Goal: Task Accomplishment & Management: Manage account settings

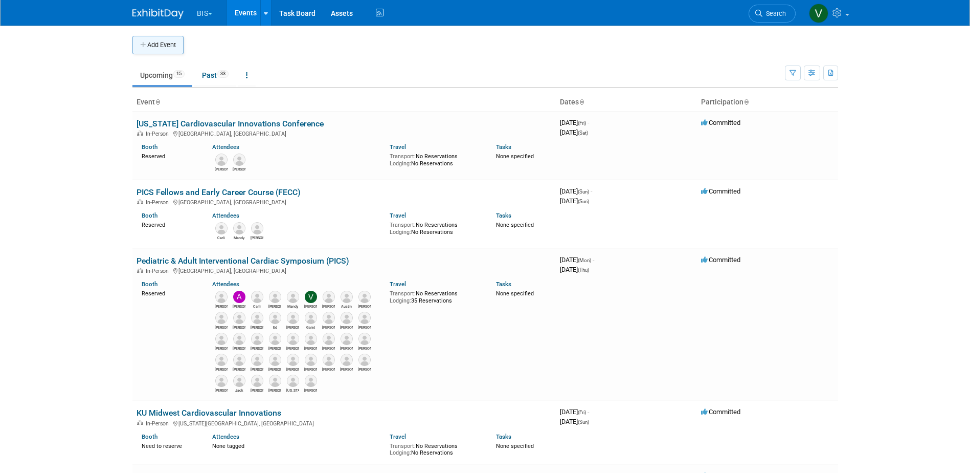
click at [153, 44] on button "Add Event" at bounding box center [157, 45] width 51 height 18
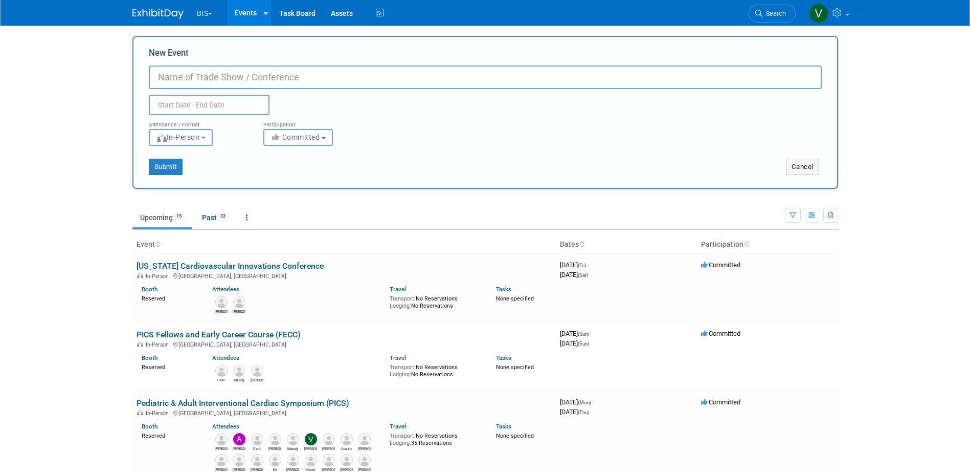
click at [207, 80] on input "New Event" at bounding box center [485, 77] width 673 height 24
paste input "[MEDICAL_DATA] Across the Ages: From Childhood Onset to Adult Outcomes - 4th [G…"
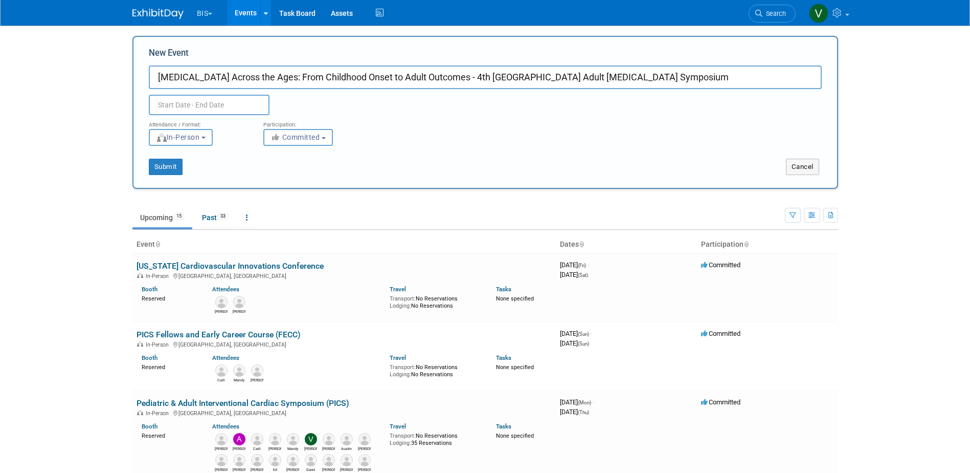
type input "[MEDICAL_DATA] Across the Ages: From Childhood Onset to Adult Outcomes - 4th [G…"
click at [168, 105] on input "text" at bounding box center [209, 105] width 121 height 20
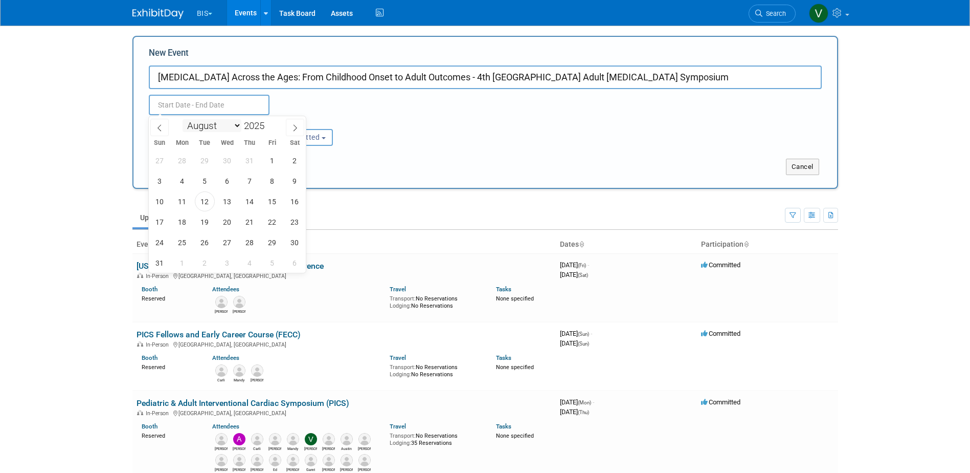
click at [234, 128] on select "January February March April May June July August September October November De…" at bounding box center [212, 125] width 59 height 13
select select "8"
click at [183, 119] on select "January February March April May June July August September October November De…" at bounding box center [212, 125] width 59 height 13
click at [275, 182] on span "12" at bounding box center [272, 181] width 20 height 20
click at [299, 182] on span "13" at bounding box center [295, 181] width 20 height 20
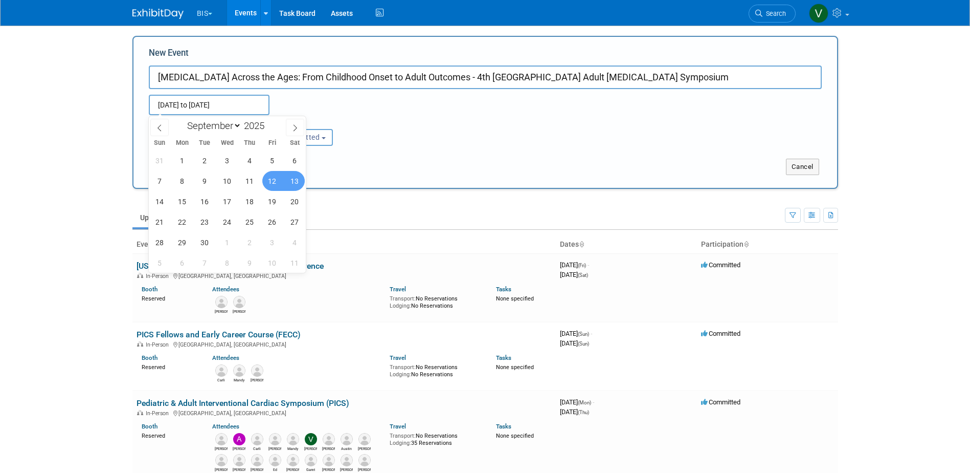
type input "Sep 12, 2025 to Sep 13, 2025"
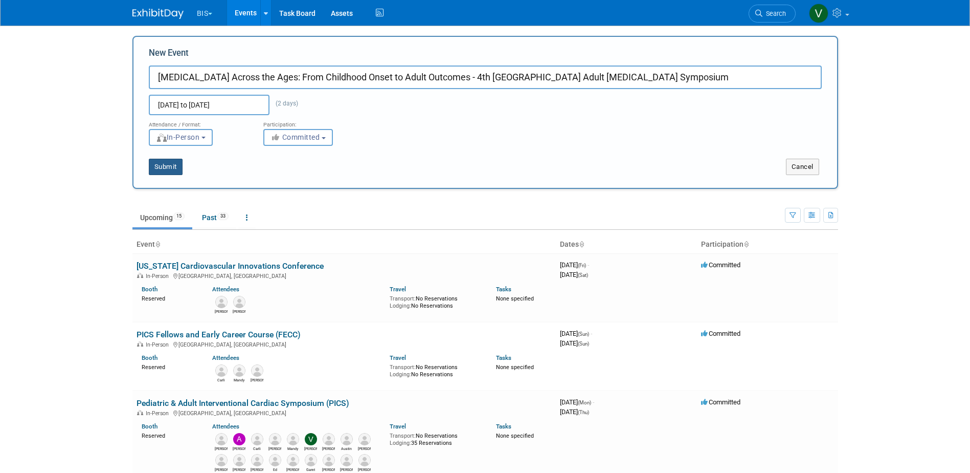
click at [175, 168] on button "Submit" at bounding box center [166, 167] width 34 height 16
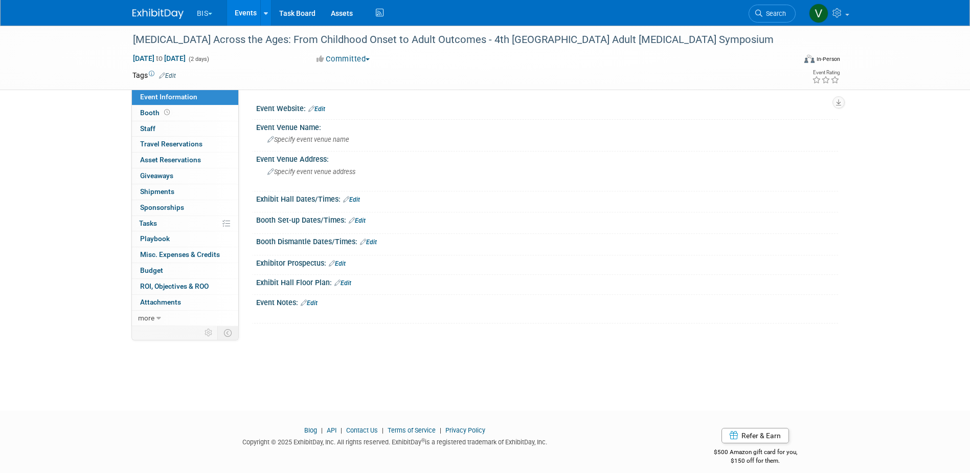
click at [322, 106] on link "Edit" at bounding box center [316, 108] width 17 height 7
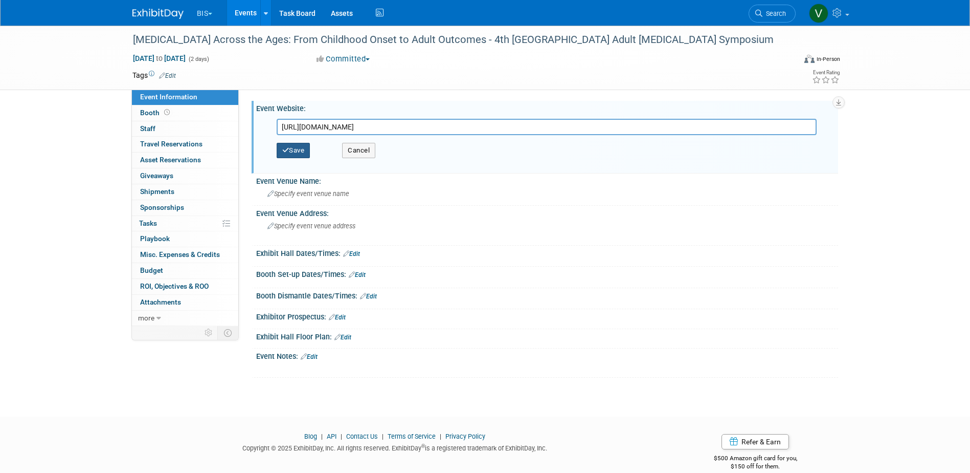
type input "https://mssm.cloud-cme.com/course/courseoverview?P=5&EID=46501&IsExhibitor=false"
click at [298, 149] on button "Save" at bounding box center [294, 150] width 34 height 15
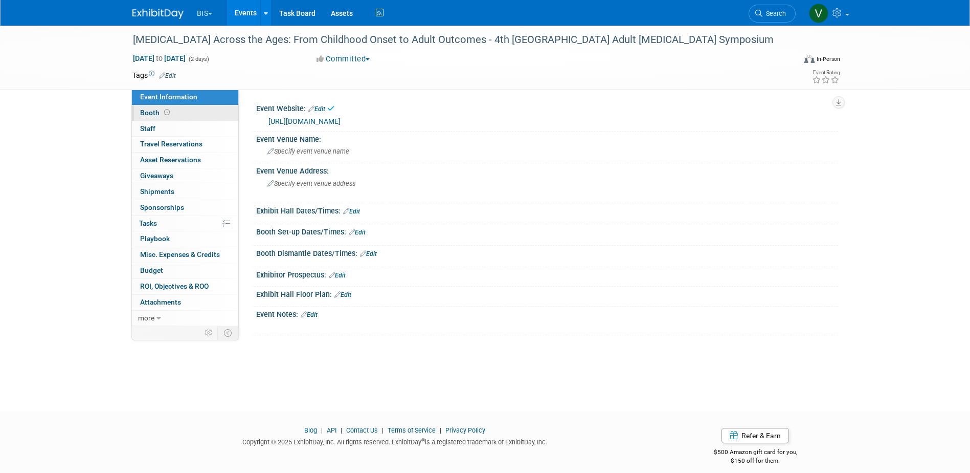
click at [166, 114] on icon at bounding box center [167, 112] width 6 height 6
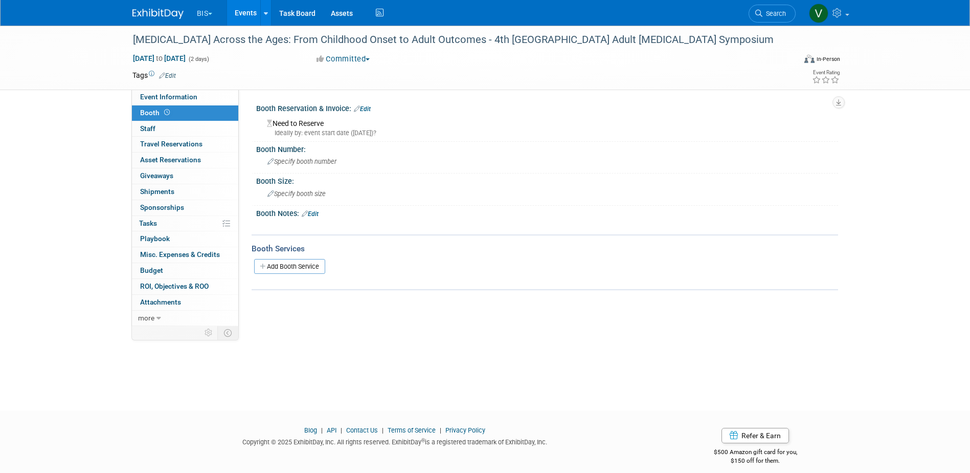
click at [313, 214] on link "Edit" at bounding box center [310, 213] width 17 height 7
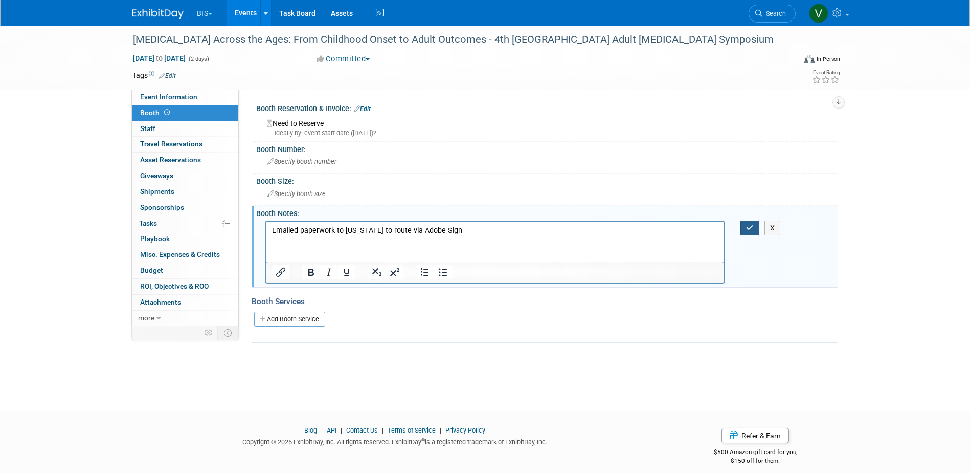
click at [748, 228] on icon "button" at bounding box center [750, 227] width 8 height 7
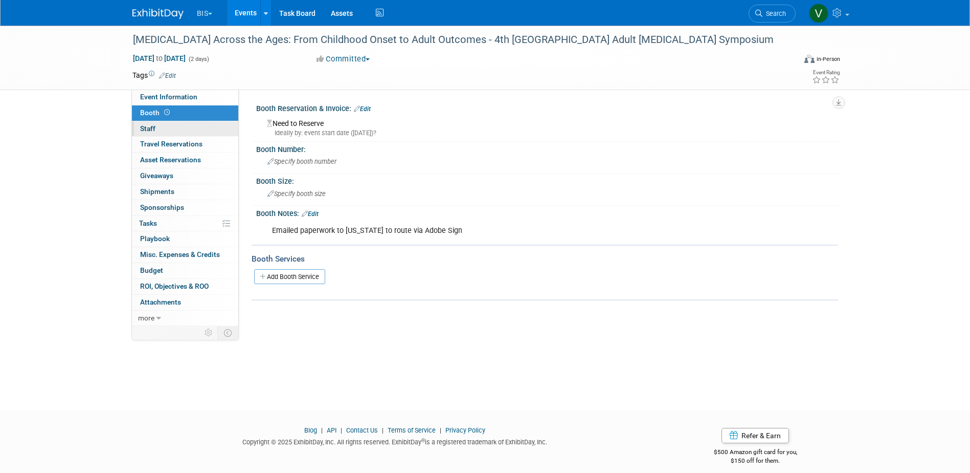
click at [154, 129] on span "Staff 0" at bounding box center [147, 128] width 15 height 8
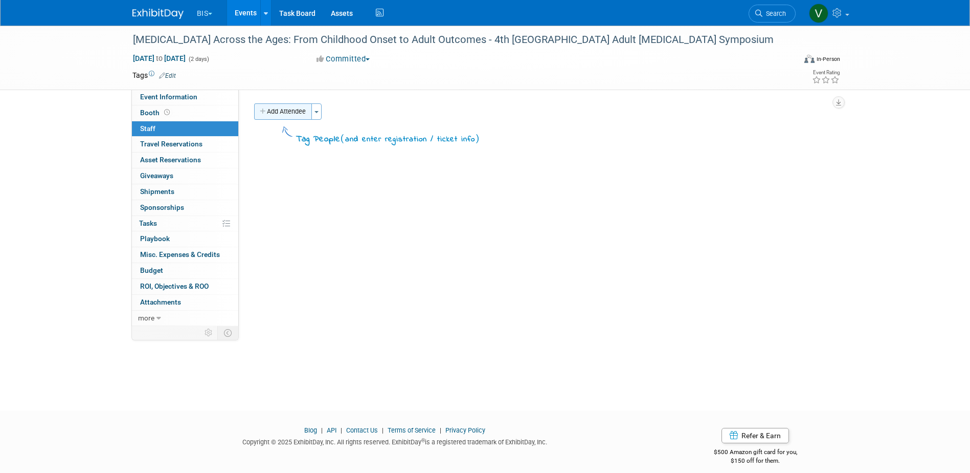
click at [298, 114] on button "Add Attendee" at bounding box center [283, 111] width 58 height 16
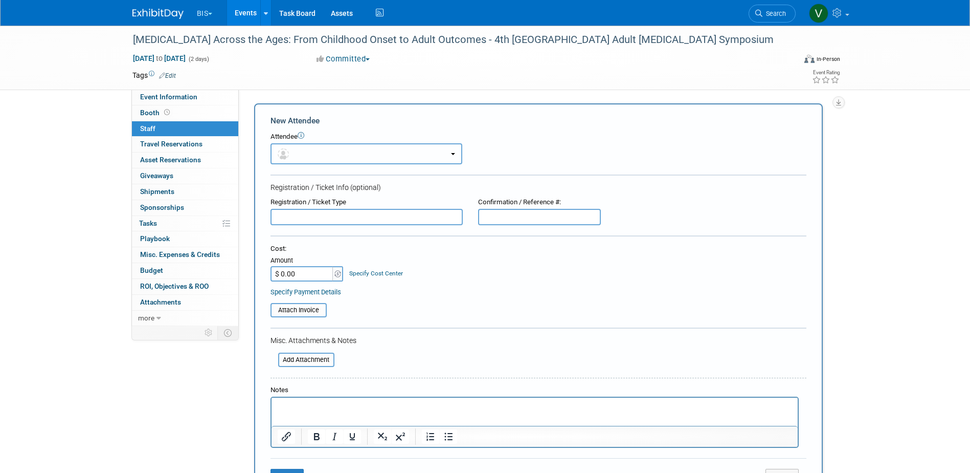
click at [306, 149] on button "button" at bounding box center [367, 153] width 192 height 21
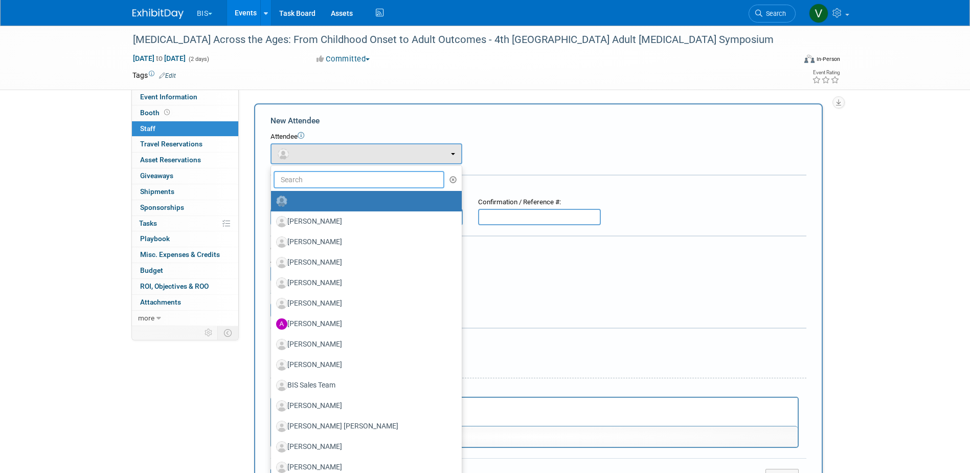
click at [305, 187] on input "text" at bounding box center [359, 179] width 171 height 17
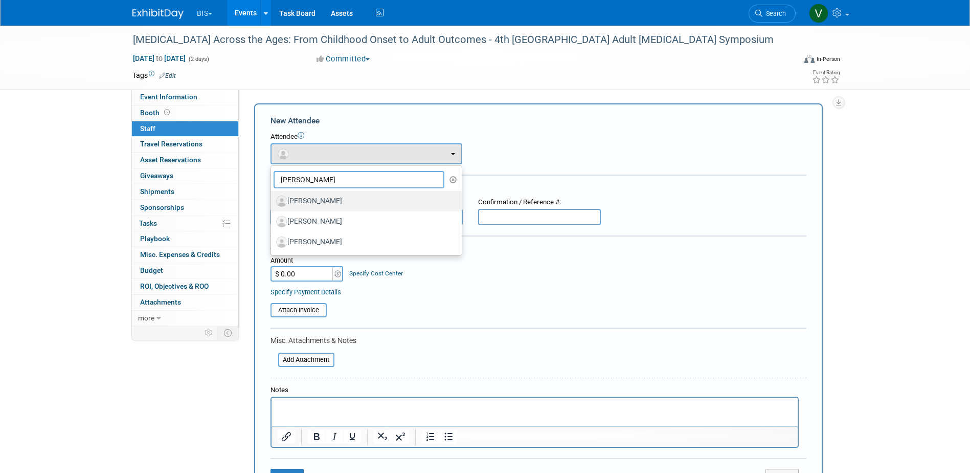
type input "[PERSON_NAME]"
click at [321, 196] on label "Kevin Ryan" at bounding box center [363, 201] width 175 height 16
click at [273, 196] on input "Kevin Ryan" at bounding box center [269, 199] width 7 height 7
select select "3975b56f-9de7-4f20-84d0-60e5e286048a"
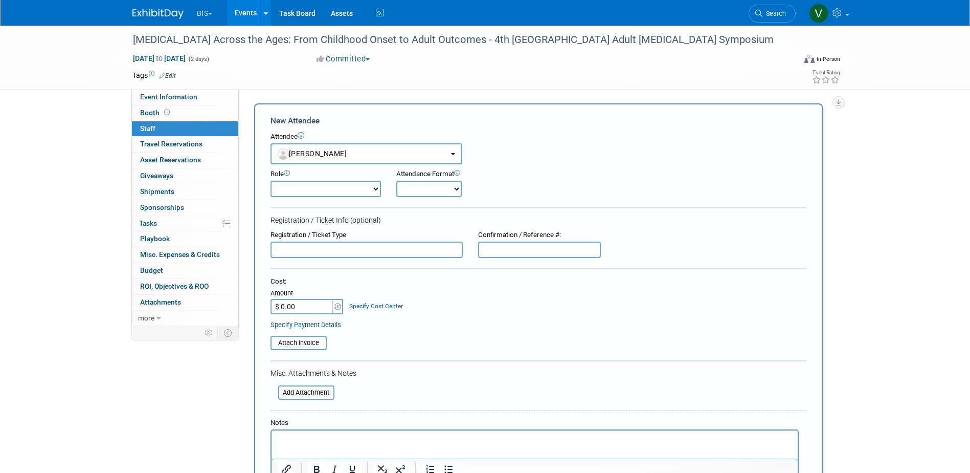
click at [442, 190] on select "Onsite Remote" at bounding box center [428, 189] width 65 height 16
select select "1"
click at [396, 181] on select "Onsite Remote" at bounding box center [428, 189] width 65 height 16
click at [326, 189] on select "Demonstrator Host Planner Presenter Sales Representative Set-up/Dismantle Crew …" at bounding box center [326, 189] width 110 height 16
select select "4"
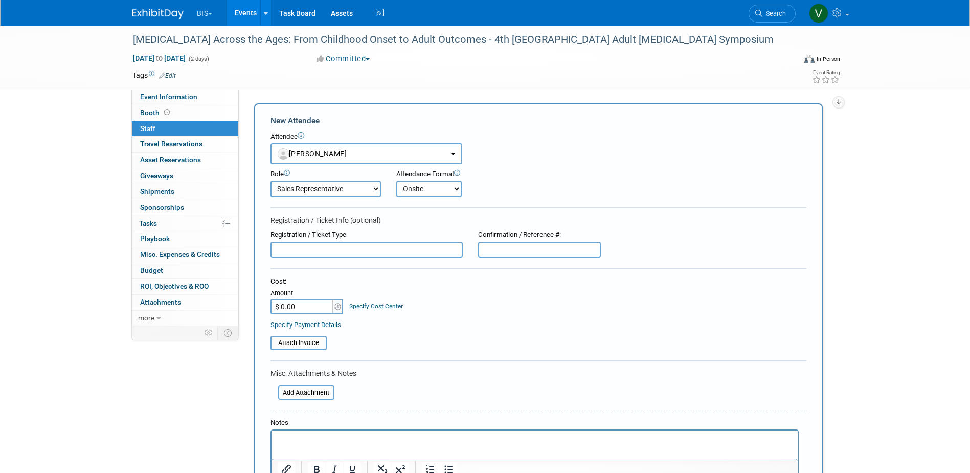
click at [271, 181] on select "Demonstrator Host Planner Presenter Sales Representative Set-up/Dismantle Crew …" at bounding box center [326, 189] width 110 height 16
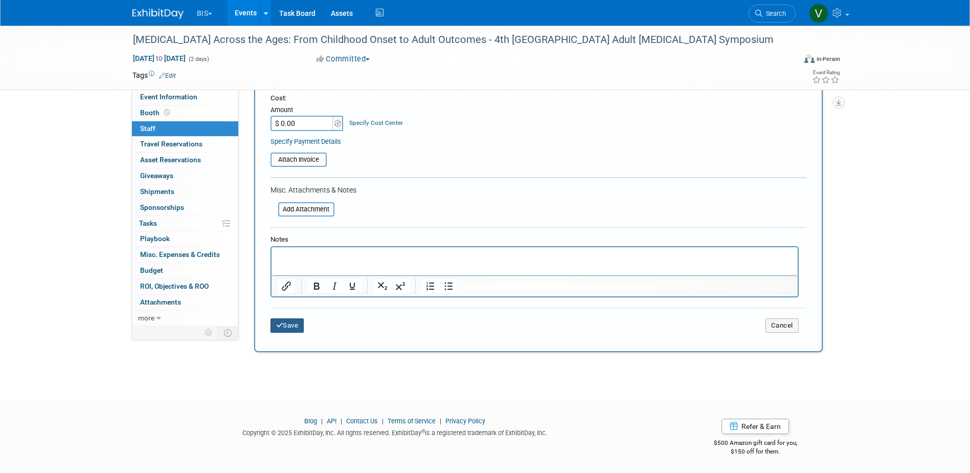
click at [294, 323] on button "Save" at bounding box center [288, 325] width 34 height 14
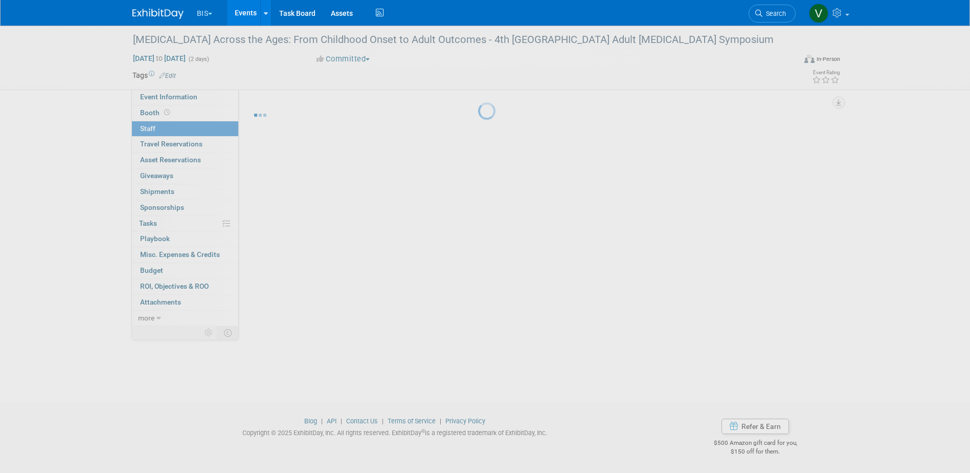
scroll to position [9, 0]
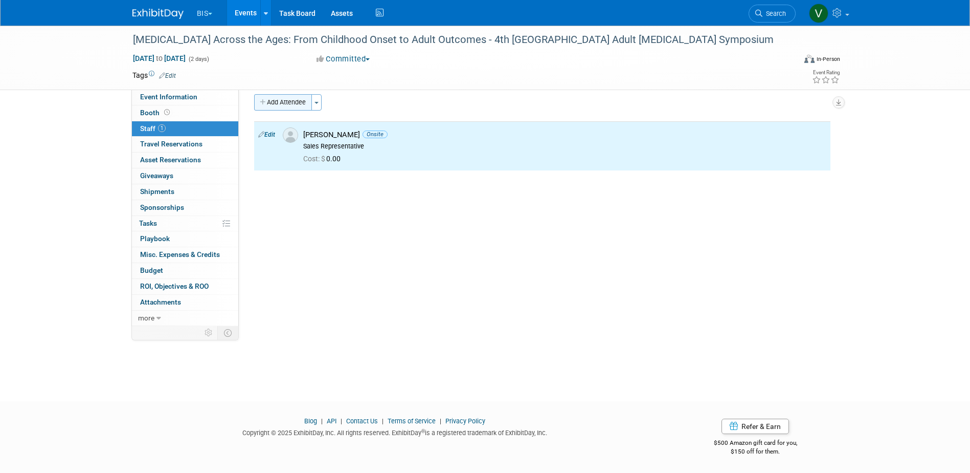
click at [294, 104] on button "Add Attendee" at bounding box center [283, 102] width 58 height 16
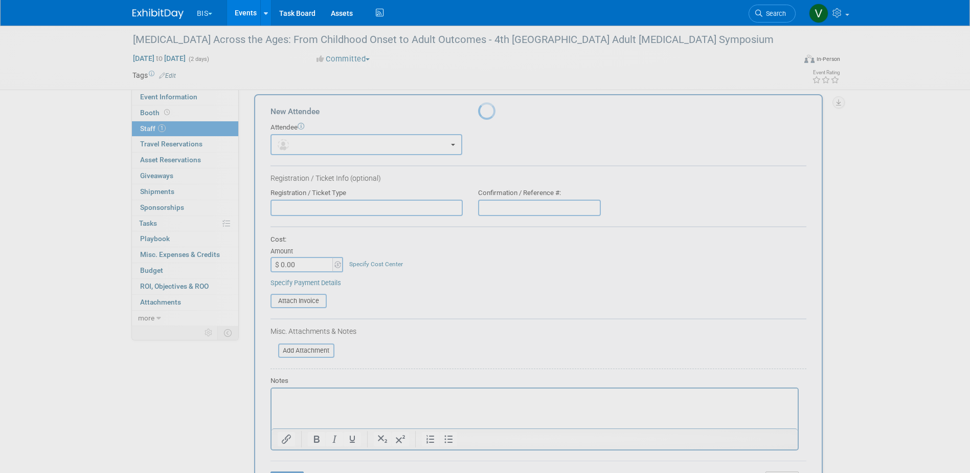
scroll to position [0, 0]
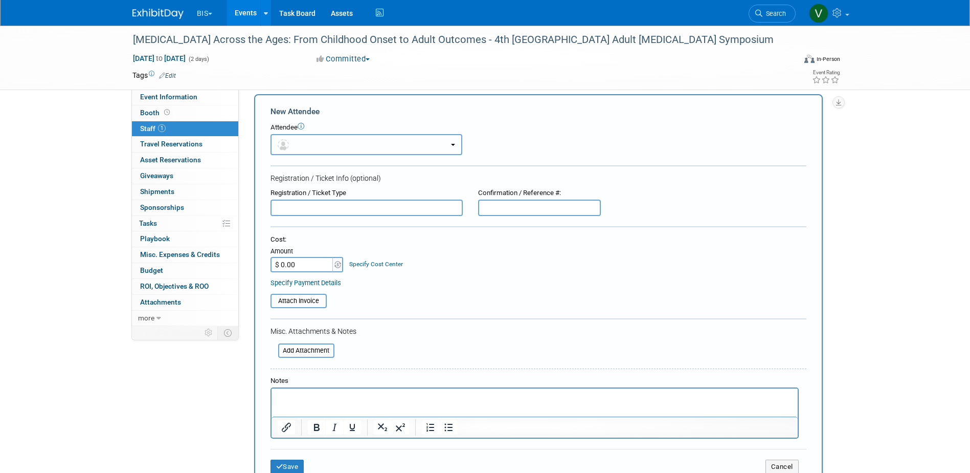
click at [300, 144] on button "button" at bounding box center [367, 144] width 192 height 21
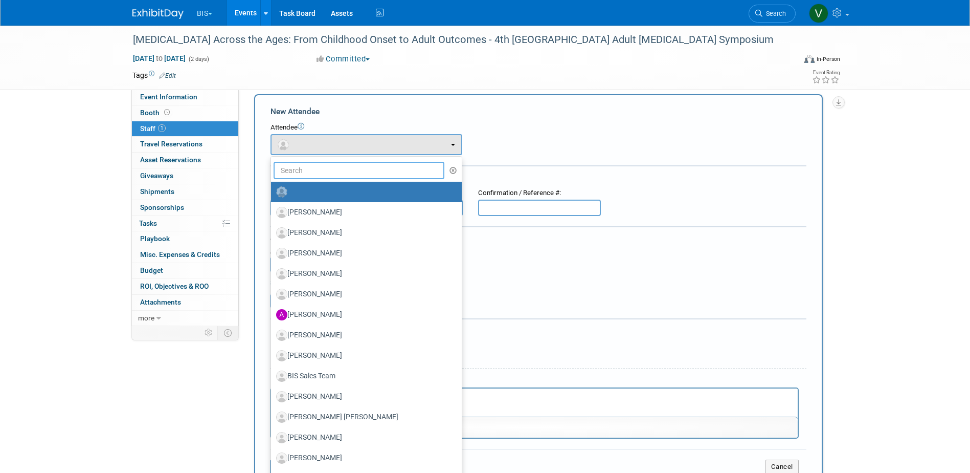
click at [311, 172] on input "text" at bounding box center [359, 170] width 171 height 17
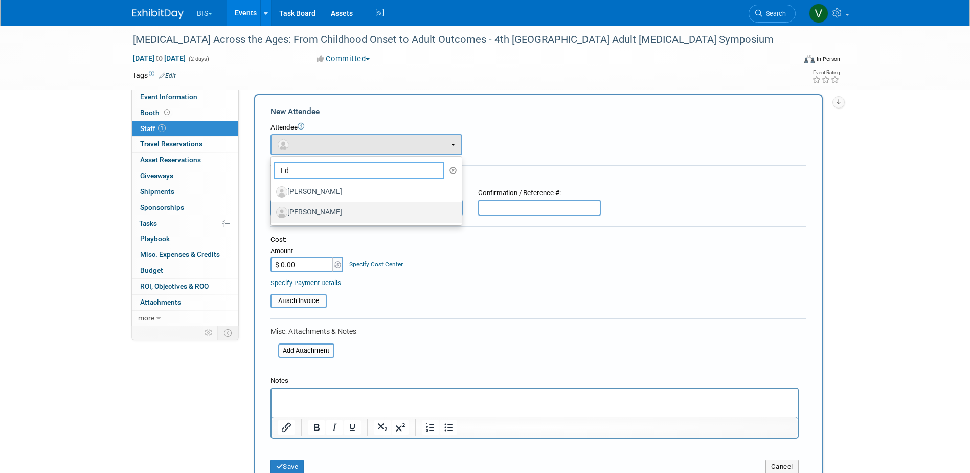
type input "Ed"
click at [309, 206] on label "Ed Joyce" at bounding box center [363, 212] width 175 height 16
click at [273, 208] on input "Ed Joyce" at bounding box center [269, 211] width 7 height 7
select select "633ff68c-78bc-4e91-aae7-a609563b599a"
select select "4"
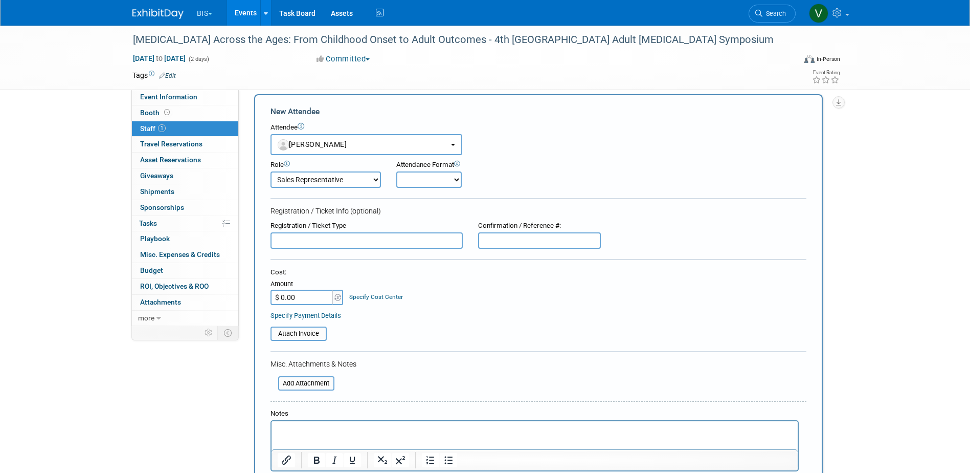
click at [438, 178] on select "Onsite Remote" at bounding box center [428, 179] width 65 height 16
select select "1"
click at [396, 171] on select "Onsite Remote" at bounding box center [428, 179] width 65 height 16
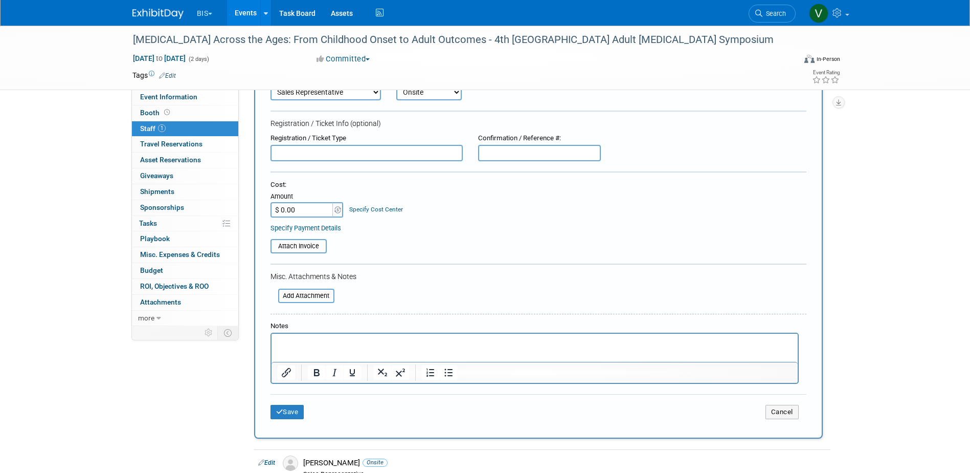
scroll to position [111, 0]
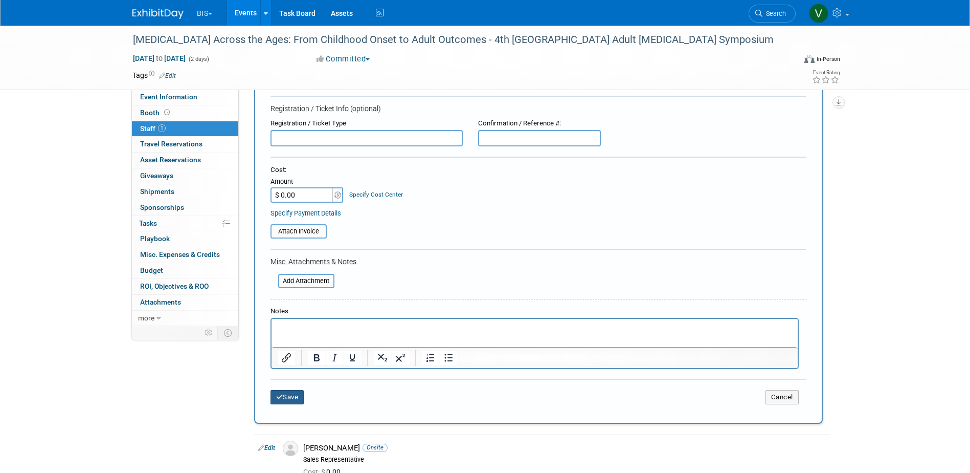
click at [296, 402] on button "Save" at bounding box center [288, 397] width 34 height 14
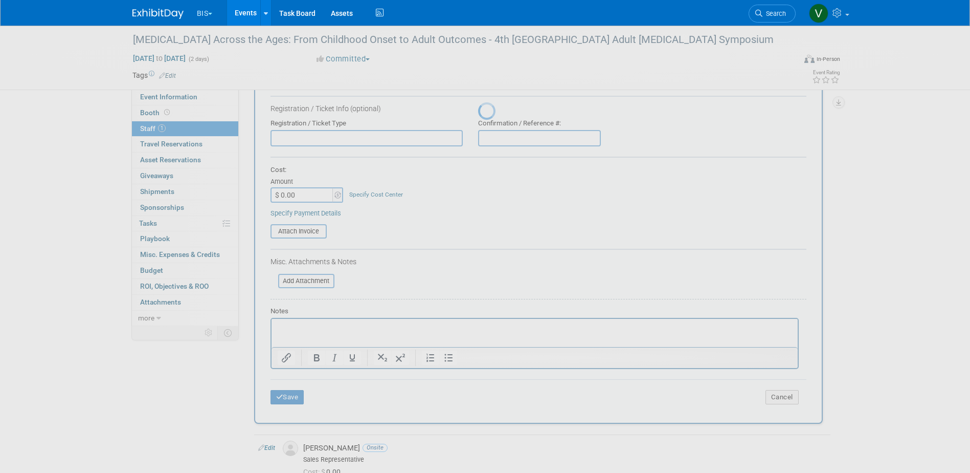
scroll to position [9, 0]
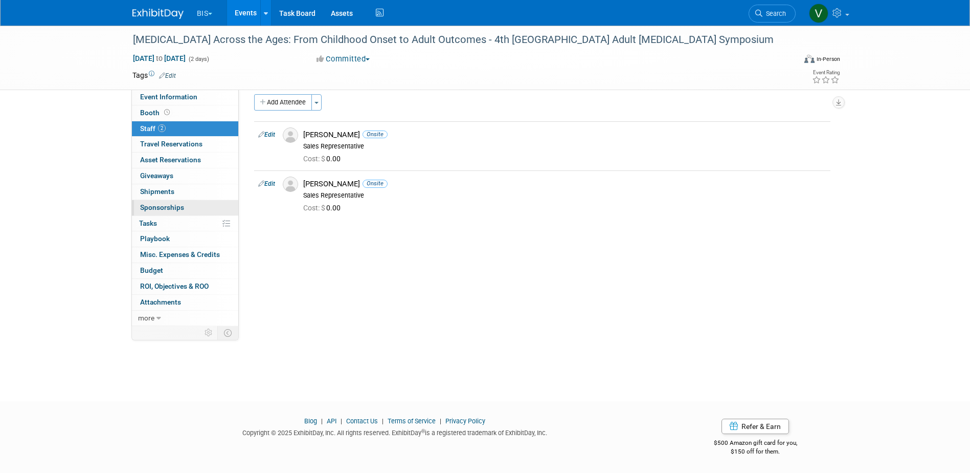
click at [164, 207] on span "Sponsorships 0" at bounding box center [162, 207] width 44 height 8
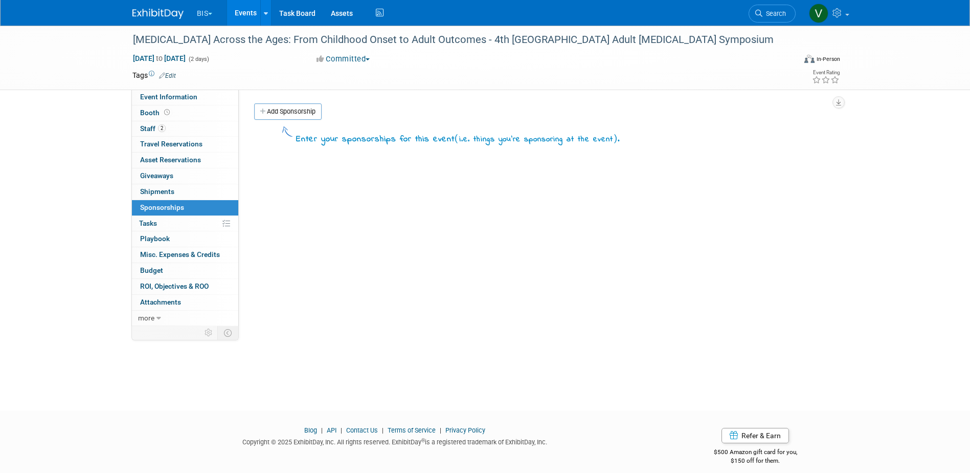
click at [164, 89] on div "Kawasaki Disease Across the Ages: From Childhood Onset to Adult Outcomes - 4th …" at bounding box center [485, 58] width 970 height 64
click at [167, 94] on span "Event Information" at bounding box center [168, 97] width 57 height 8
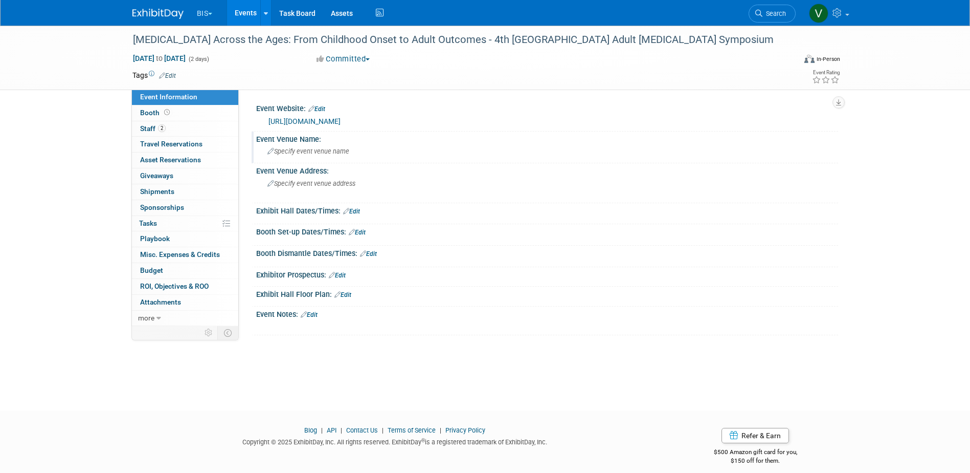
click at [340, 152] on span "Specify event venue name" at bounding box center [308, 151] width 82 height 8
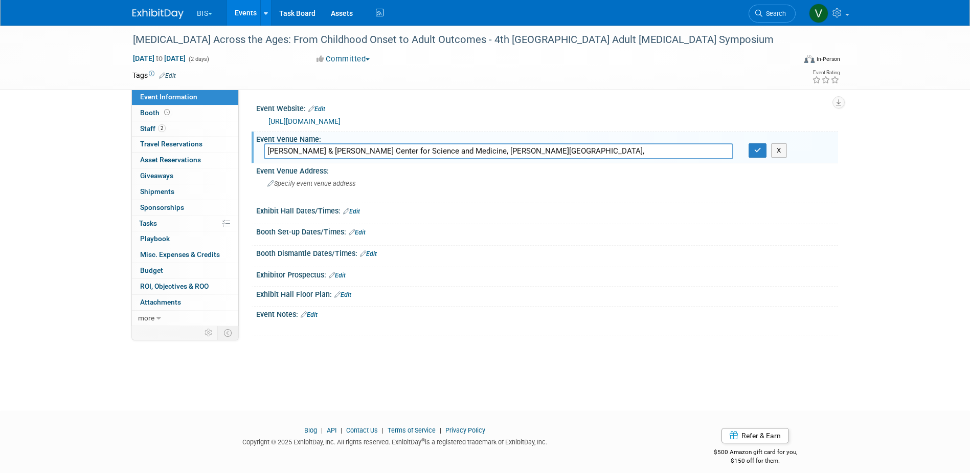
click at [448, 149] on input "Leon & Norma Hess Center for Science and Medicine, Davis Auditorium," at bounding box center [498, 151] width 469 height 16
type input "Leon & Norma Hess Center for Science and Medicine Davis Auditorium,"
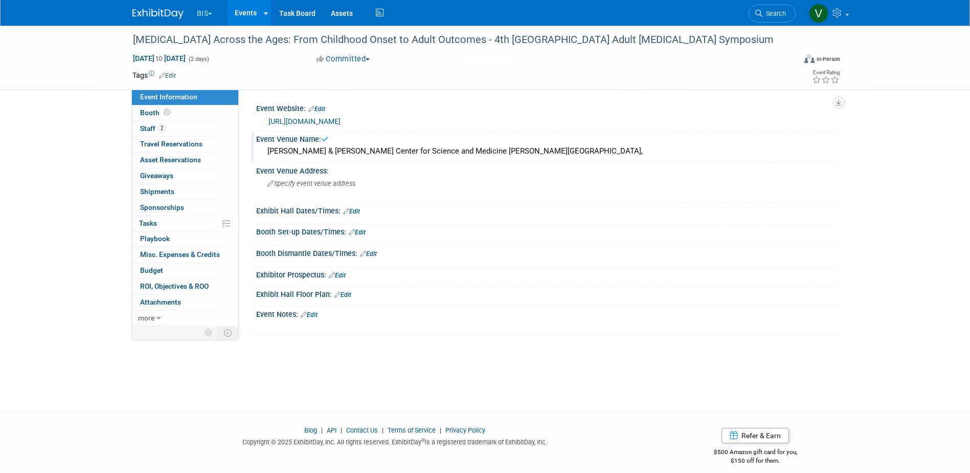
click at [508, 154] on div "Leon & Norma Hess Center for Science and Medicine Davis Auditorium," at bounding box center [547, 151] width 567 height 16
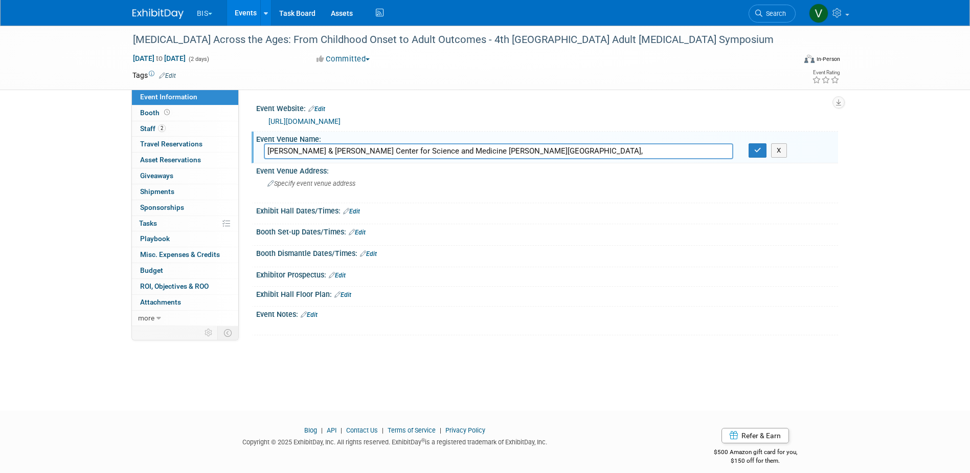
click at [529, 147] on input "Leon & Norma Hess Center for Science and Medicine Davis Auditorium," at bounding box center [498, 151] width 469 height 16
type input "Leon & Norma Hess Center for Science and Medicine Davis Auditorium"
click at [760, 155] on button "button" at bounding box center [758, 150] width 18 height 14
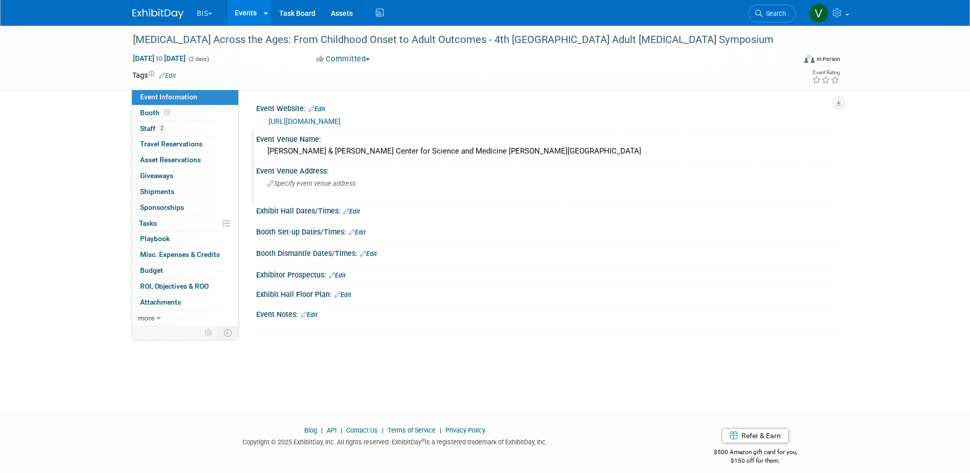
click at [305, 181] on span "Specify event venue address" at bounding box center [311, 184] width 88 height 8
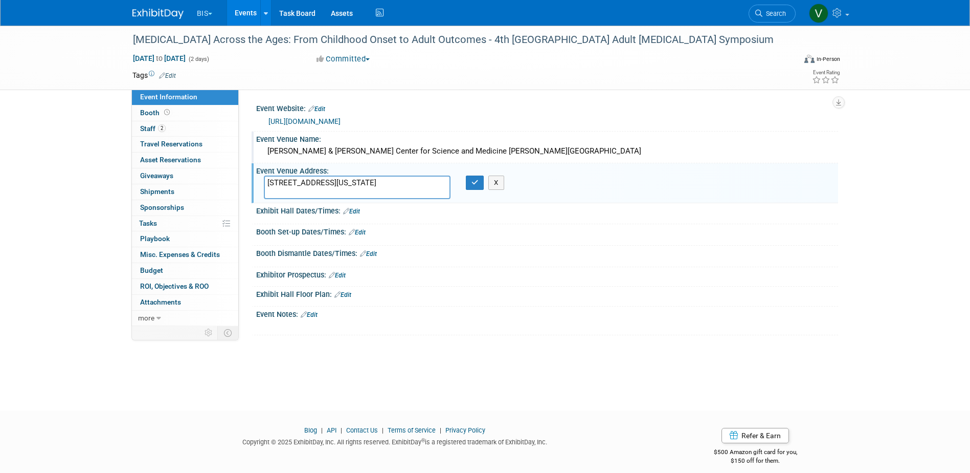
click at [347, 180] on textarea "1470 Madison Avenue, New York, NY" at bounding box center [357, 187] width 187 height 24
type textarea "1470 Madison Avenue, New York, NY"
click at [472, 184] on icon "button" at bounding box center [475, 182] width 7 height 7
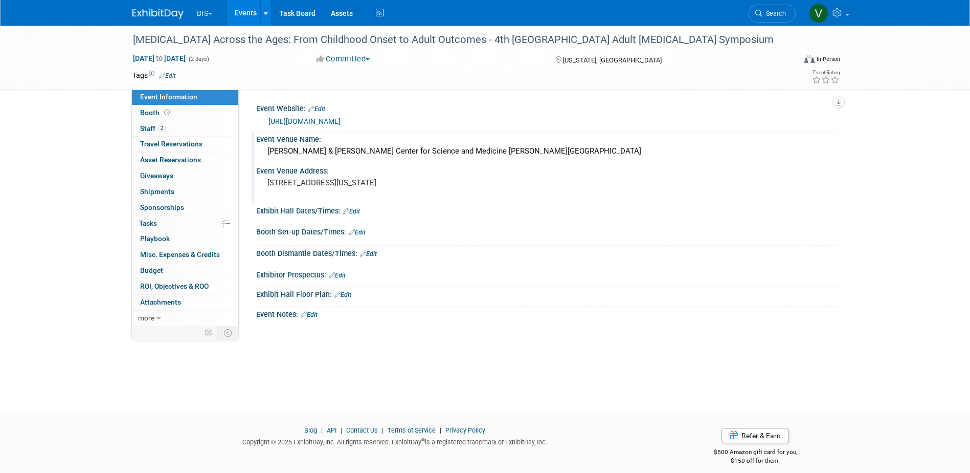
click at [365, 232] on link "Edit" at bounding box center [357, 232] width 17 height 7
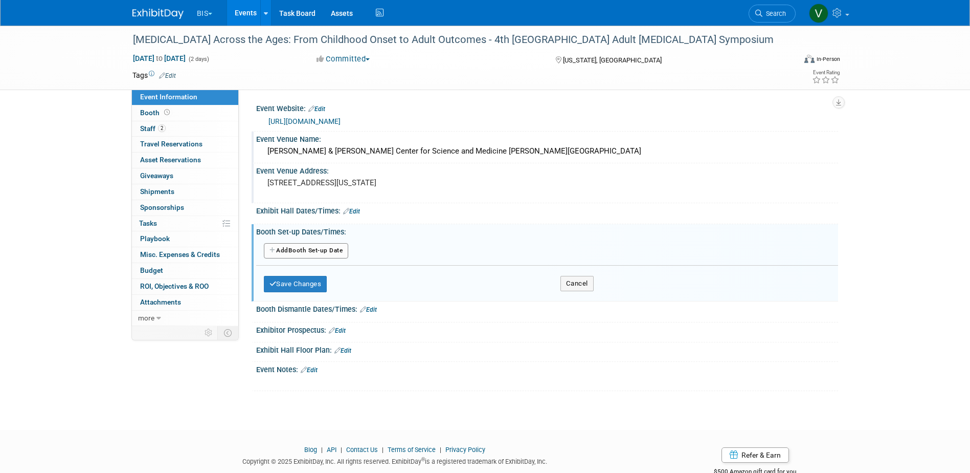
click at [327, 252] on button "Add Another Booth Set-up Date" at bounding box center [306, 250] width 85 height 15
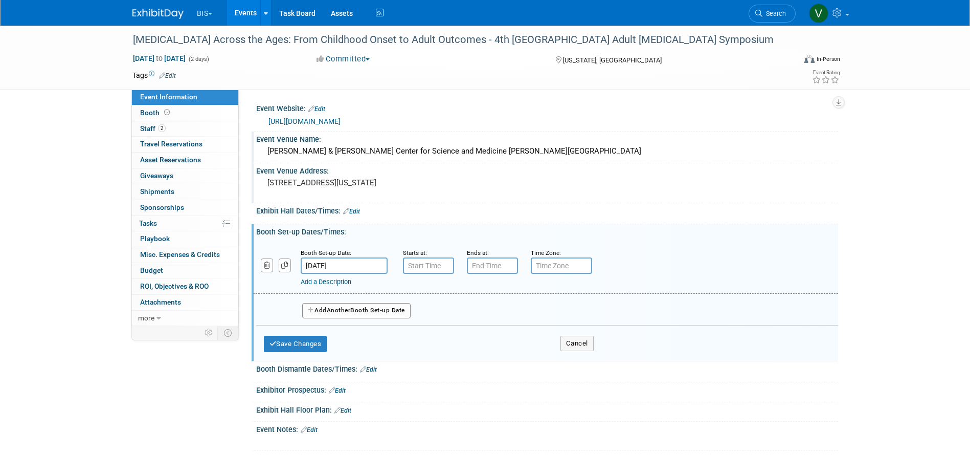
type input "7:00 AM"
click at [440, 262] on input "7:00 AM" at bounding box center [428, 265] width 51 height 16
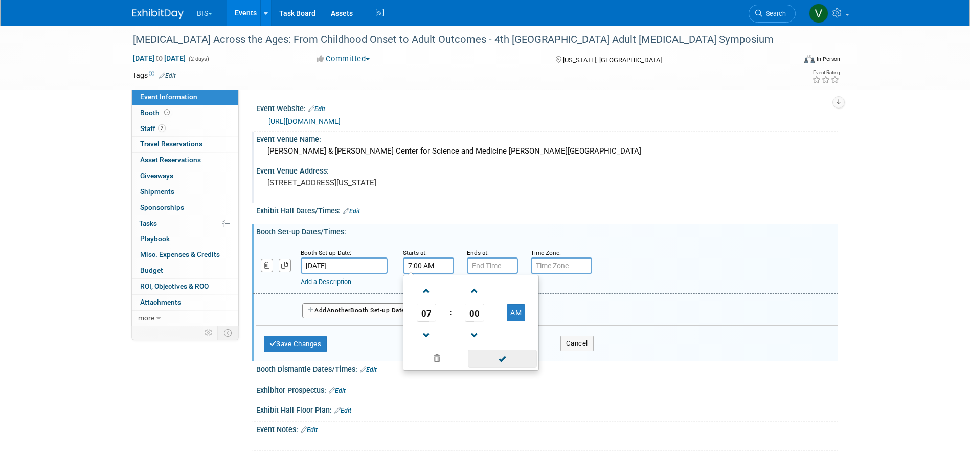
click at [503, 364] on span at bounding box center [502, 358] width 69 height 18
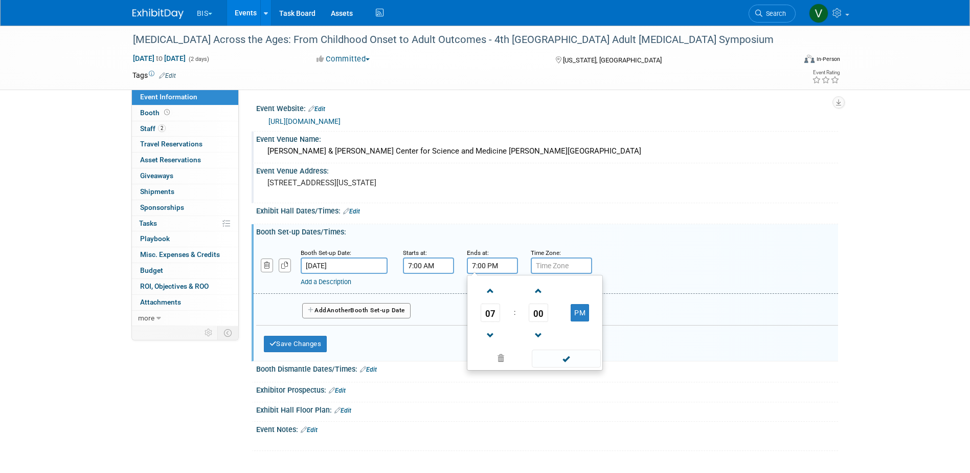
click at [494, 266] on input "7:00 PM" at bounding box center [492, 265] width 51 height 16
click at [490, 290] on span at bounding box center [491, 291] width 18 height 18
click at [575, 356] on span at bounding box center [566, 358] width 69 height 18
click at [496, 264] on input "8:00 PM" at bounding box center [492, 265] width 51 height 16
click at [586, 317] on button "PM" at bounding box center [580, 312] width 18 height 17
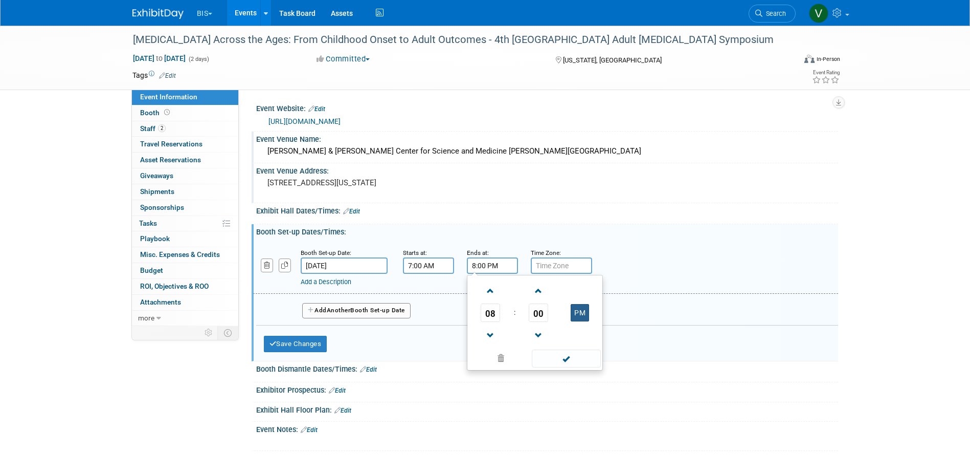
type input "8:00 AM"
click at [584, 358] on span at bounding box center [566, 358] width 69 height 18
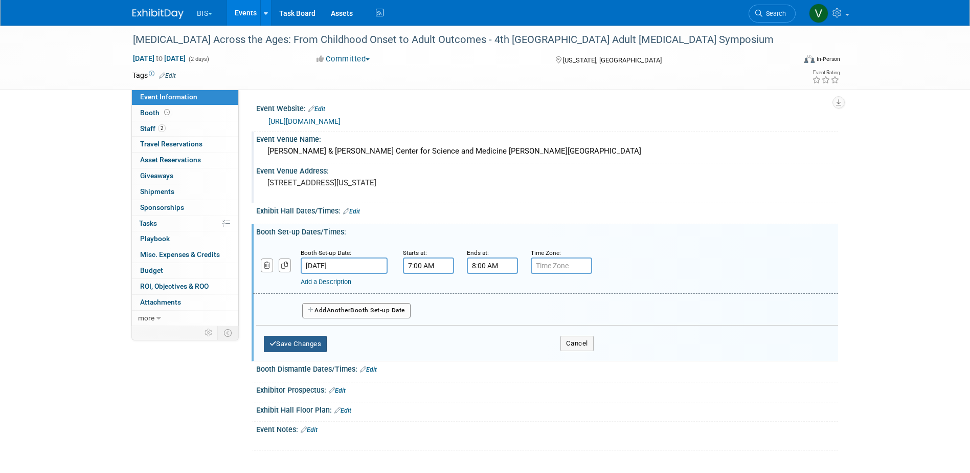
click at [320, 338] on button "Save Changes" at bounding box center [295, 343] width 63 height 16
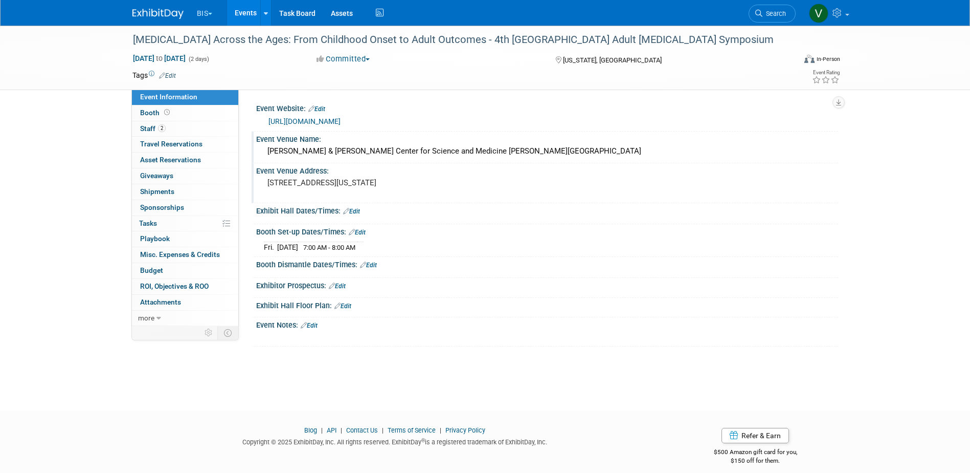
click at [243, 10] on link "Events" at bounding box center [245, 13] width 37 height 26
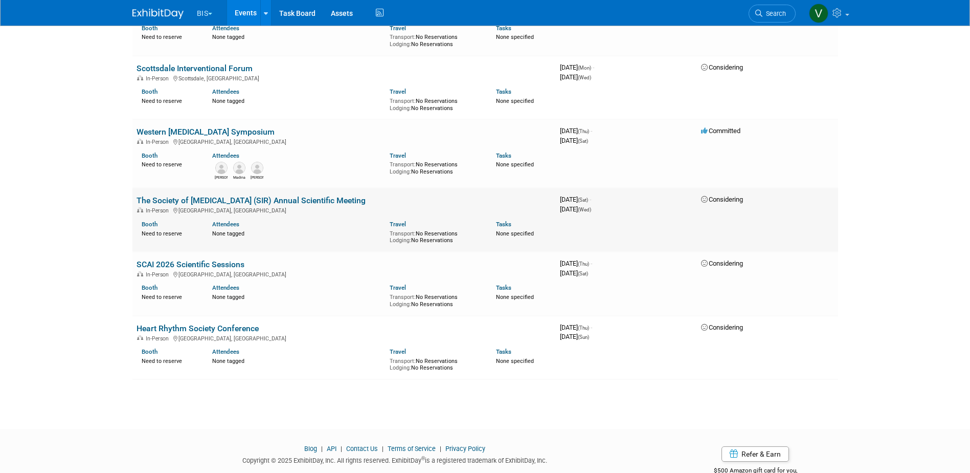
scroll to position [865, 0]
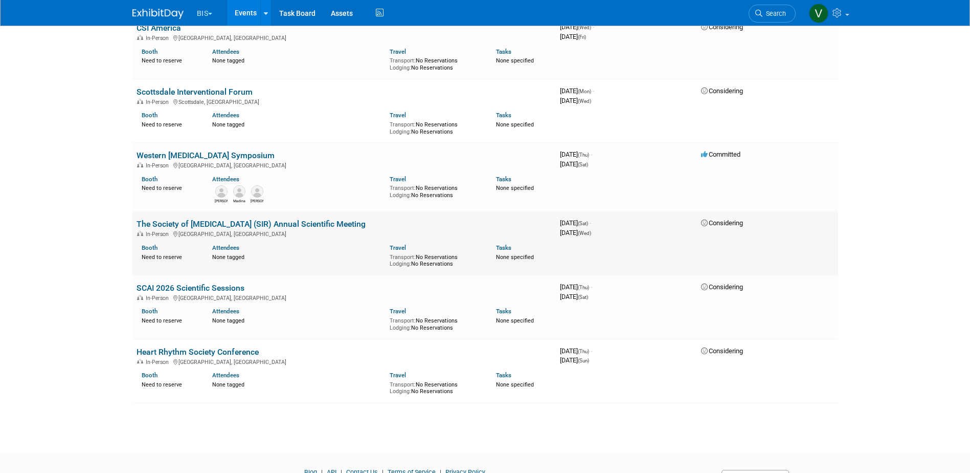
click at [311, 219] on link "The Society of Interventional Radiology (SIR) Annual Scientific Meeting" at bounding box center [251, 224] width 229 height 10
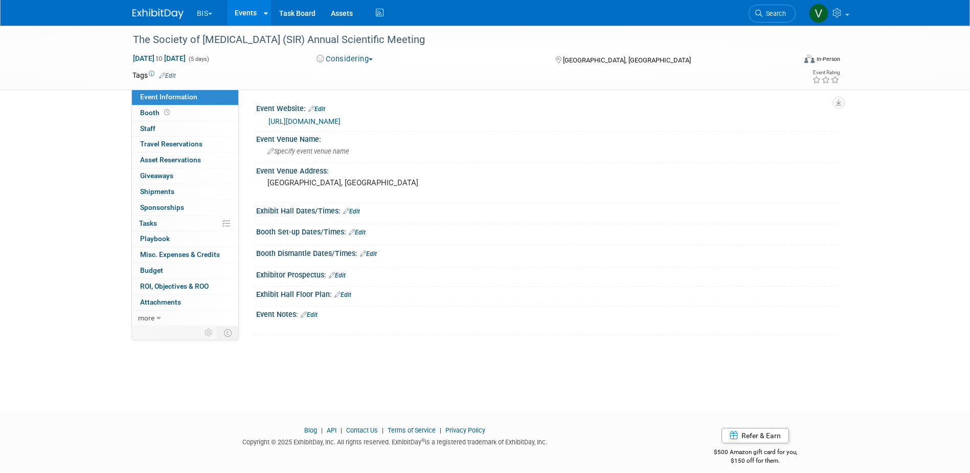
click at [315, 313] on link "Edit" at bounding box center [309, 314] width 17 height 7
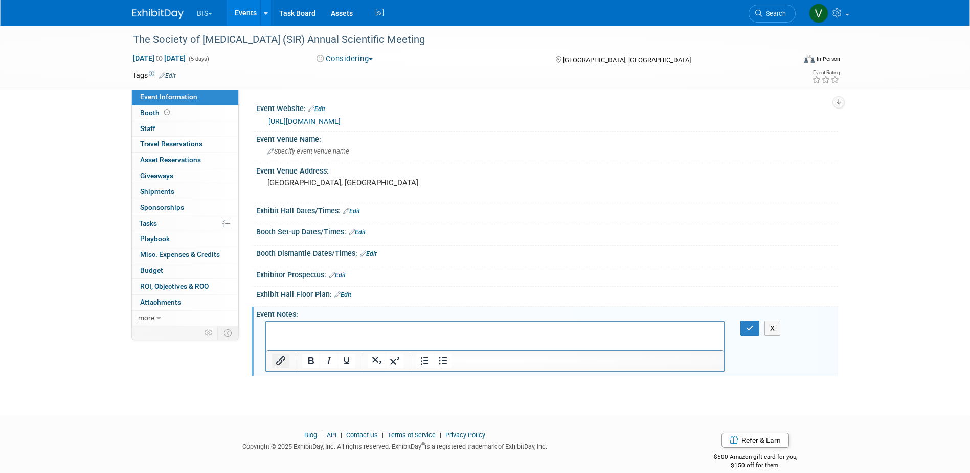
click at [284, 366] on icon "Insert/edit link" at bounding box center [281, 360] width 12 height 12
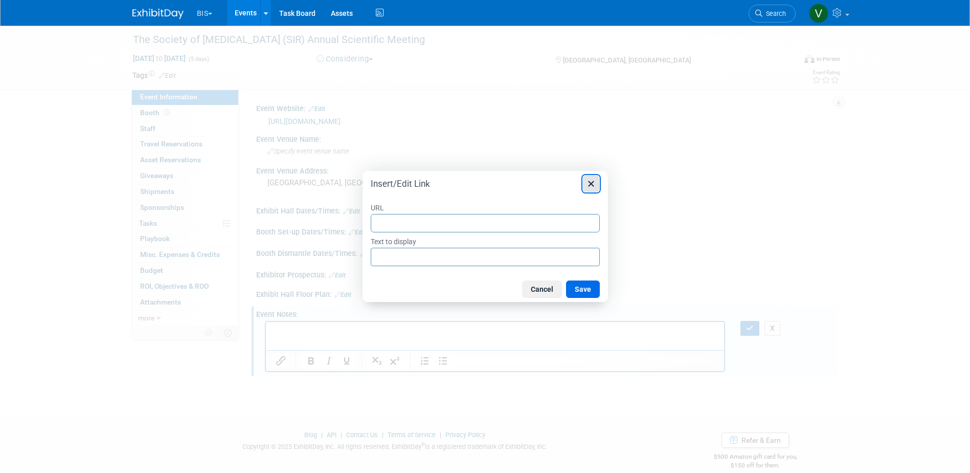
click at [594, 183] on icon "Close" at bounding box center [591, 183] width 12 height 12
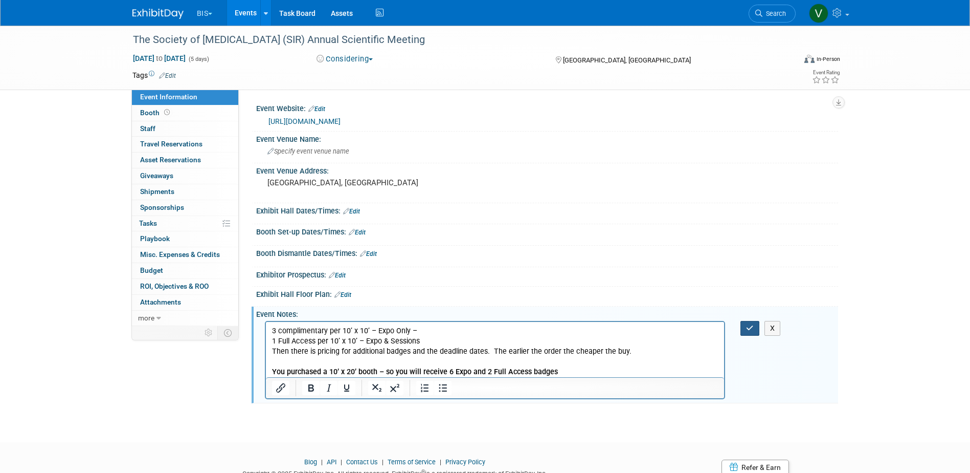
click at [750, 325] on icon "button" at bounding box center [750, 327] width 8 height 7
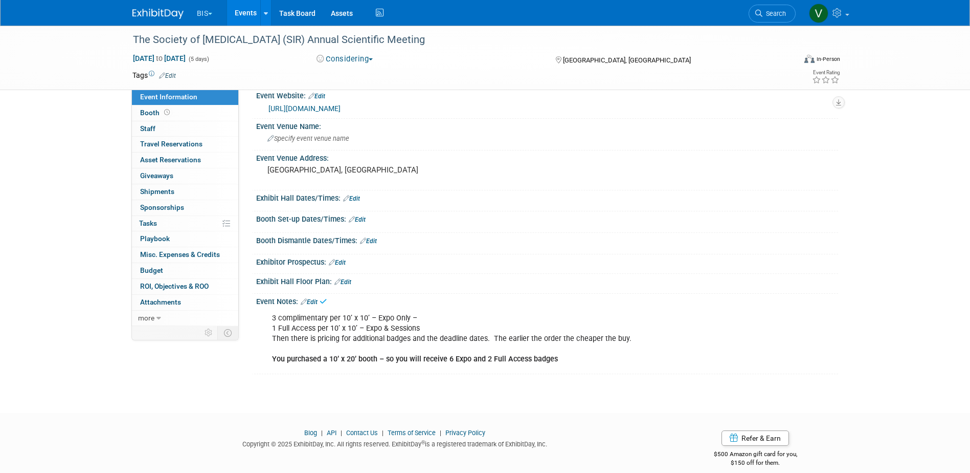
scroll to position [24, 0]
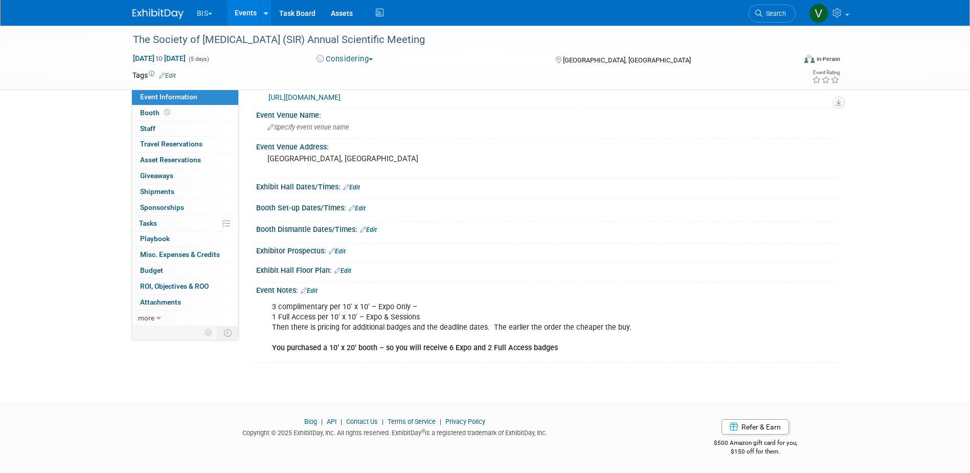
click at [348, 350] on b "You purchased a 10’ x 20’ booth – so you will receive 6 Expo and 2 Full Access …" at bounding box center [415, 347] width 286 height 9
click at [336, 324] on div "3 complimentary per 10’ x 10’ – Expo Only – 1 Full Access per 10’ x 10’ – Expo …" at bounding box center [495, 327] width 461 height 61
click at [311, 288] on link "Edit" at bounding box center [309, 290] width 17 height 7
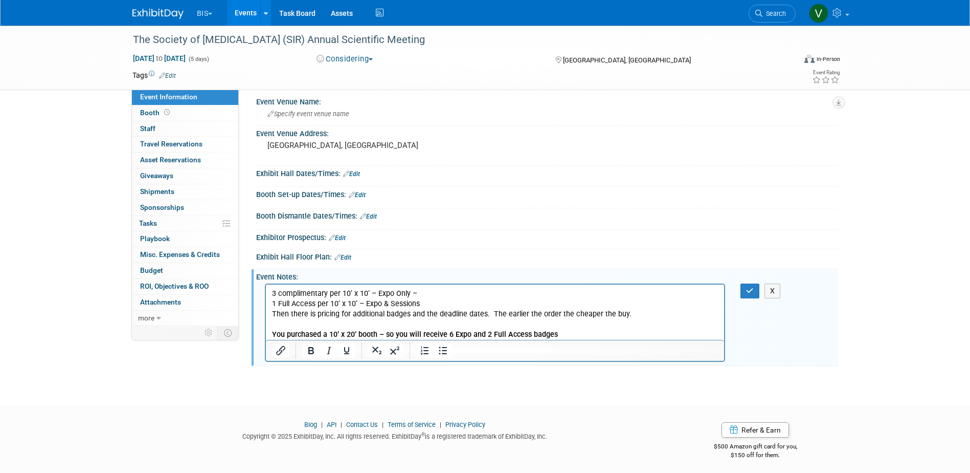
scroll to position [41, 0]
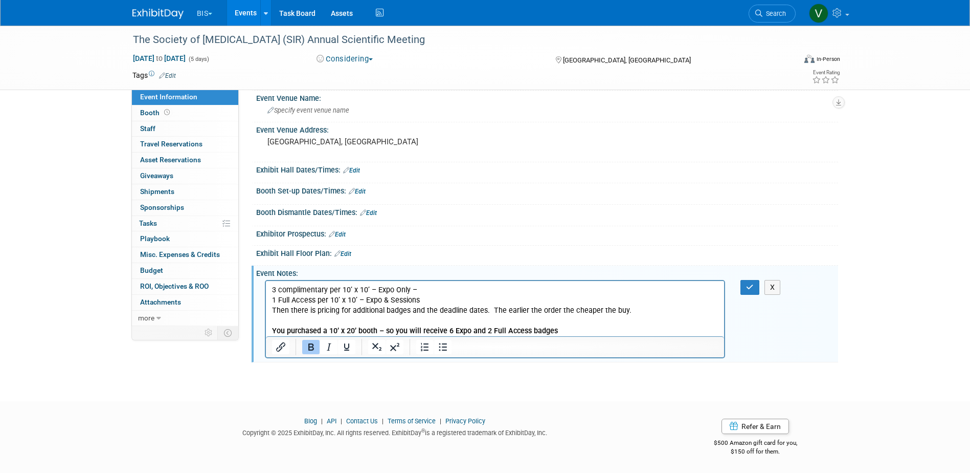
click at [580, 329] on p "3 complimentary per 10’ x 10’ – Expo Only – 1 Full Access per 10’ x 10’ – Expo …" at bounding box center [495, 310] width 447 height 51
click at [750, 283] on icon "button" at bounding box center [750, 286] width 8 height 7
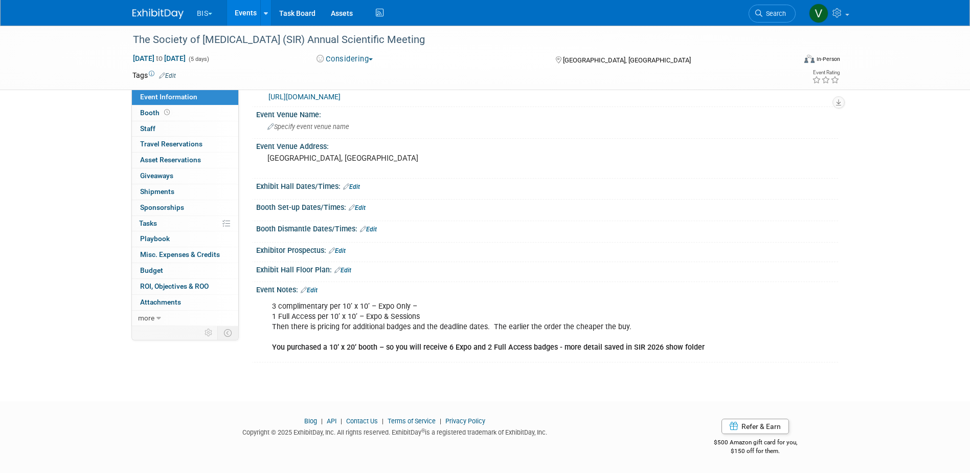
scroll to position [24, 0]
drag, startPoint x: 241, startPoint y: 13, endPoint x: 243, endPoint y: 18, distance: 5.7
click at [241, 13] on link "Events" at bounding box center [245, 13] width 37 height 26
